Goal: Find specific page/section: Find specific page/section

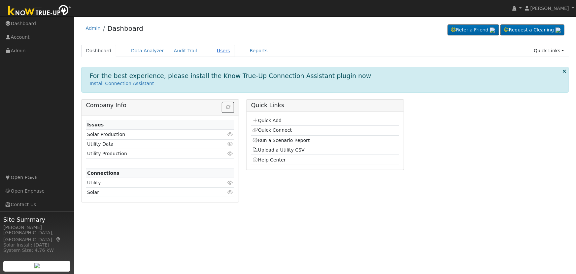
click at [213, 51] on link "Users" at bounding box center [223, 51] width 23 height 12
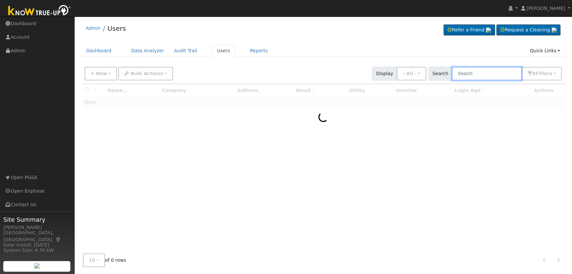
click at [488, 73] on input "text" at bounding box center [487, 74] width 70 height 14
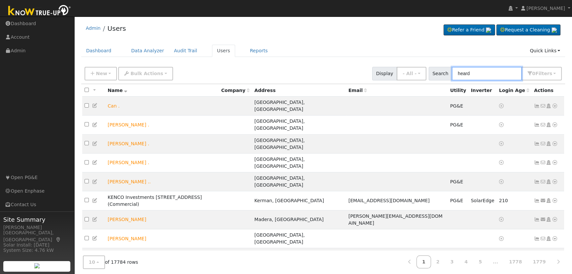
type input "heard"
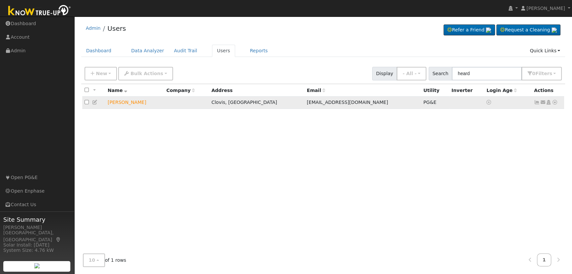
click at [553, 102] on icon at bounding box center [555, 102] width 6 height 5
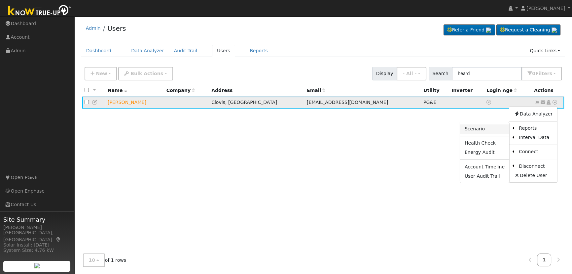
click at [492, 129] on link "Scenario" at bounding box center [484, 128] width 49 height 9
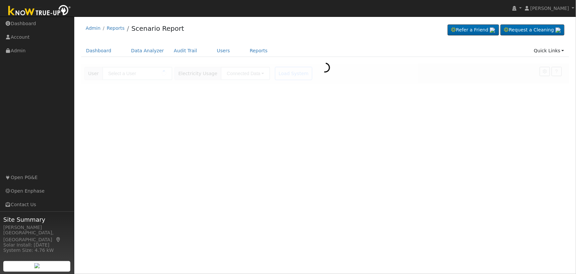
type input "[PERSON_NAME]"
